Goal: Navigation & Orientation: Go to known website

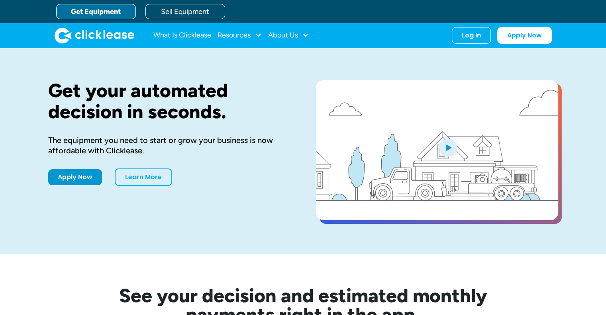
click at [478, 38] on div "Log In" at bounding box center [471, 35] width 19 height 8
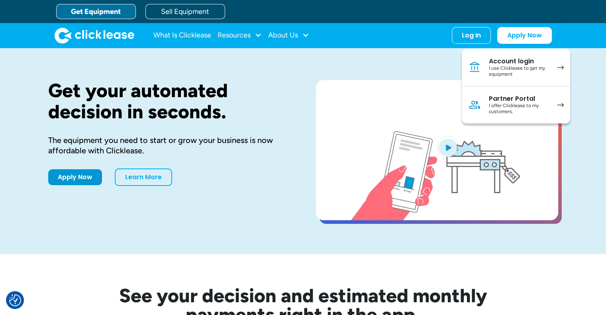
click at [525, 69] on div "I use Clicklease to get my equipment" at bounding box center [519, 71] width 60 height 12
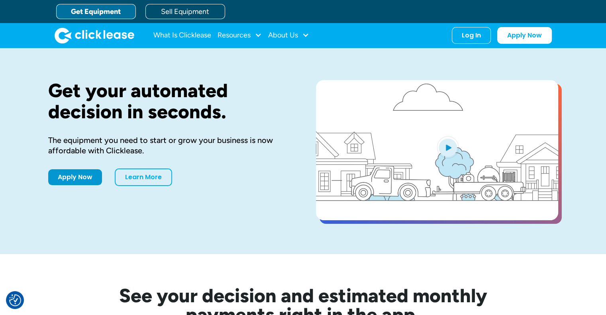
click at [474, 38] on div "Log In Account login I use Clicklease to get my equipment Partner Portal I offe…" at bounding box center [471, 35] width 39 height 17
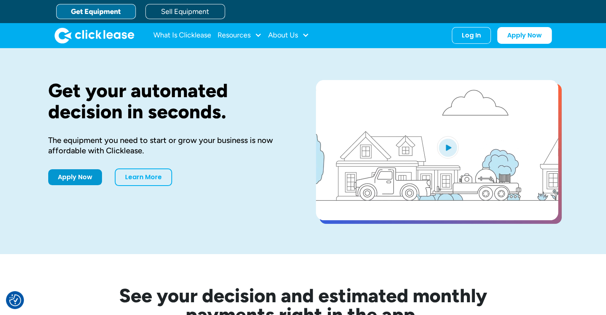
drag, startPoint x: 478, startPoint y: 28, endPoint x: 477, endPoint y: 33, distance: 5.8
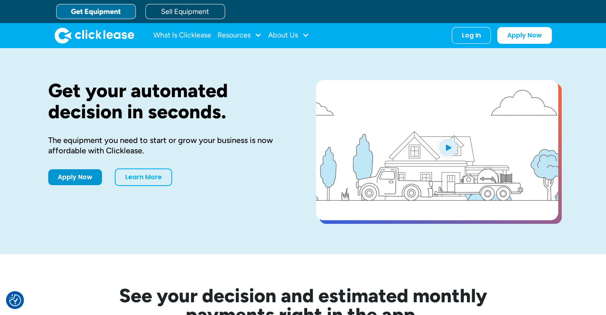
click at [477, 33] on div "Log In Account login I use Clicklease to get my equipment Partner Portal I offe…" at bounding box center [471, 35] width 39 height 17
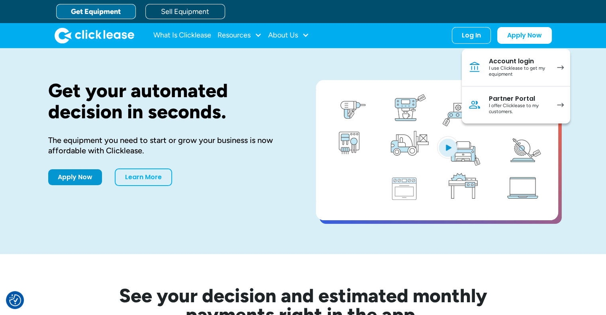
click at [477, 33] on div "Log In" at bounding box center [471, 35] width 19 height 8
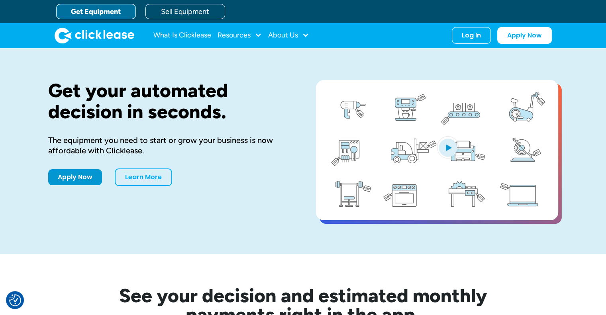
click at [475, 37] on div "Log In" at bounding box center [471, 35] width 19 height 8
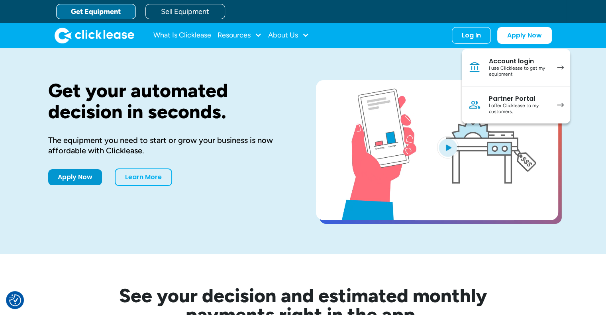
click at [562, 65] on img at bounding box center [560, 67] width 7 height 4
